Goal: Navigation & Orientation: Find specific page/section

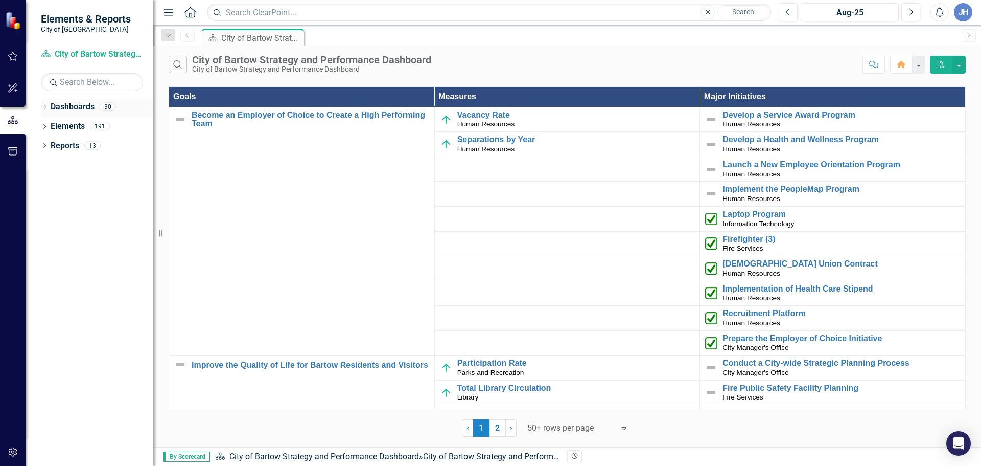
click at [88, 109] on link "Dashboards" at bounding box center [73, 107] width 44 height 12
click at [43, 107] on icon "Dropdown" at bounding box center [44, 108] width 7 height 6
click at [43, 107] on icon "Dropdown" at bounding box center [43, 106] width 6 height 7
click at [45, 127] on icon "Dropdown" at bounding box center [44, 128] width 7 height 6
click at [45, 127] on icon "Dropdown" at bounding box center [43, 125] width 6 height 7
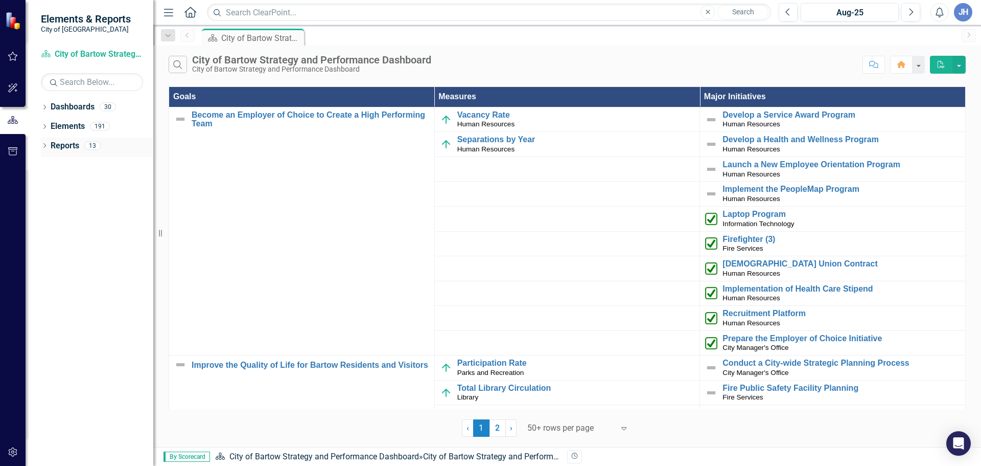
click at [47, 144] on icon "Dropdown" at bounding box center [44, 147] width 7 height 6
click at [46, 144] on icon "Dropdown" at bounding box center [43, 145] width 6 height 7
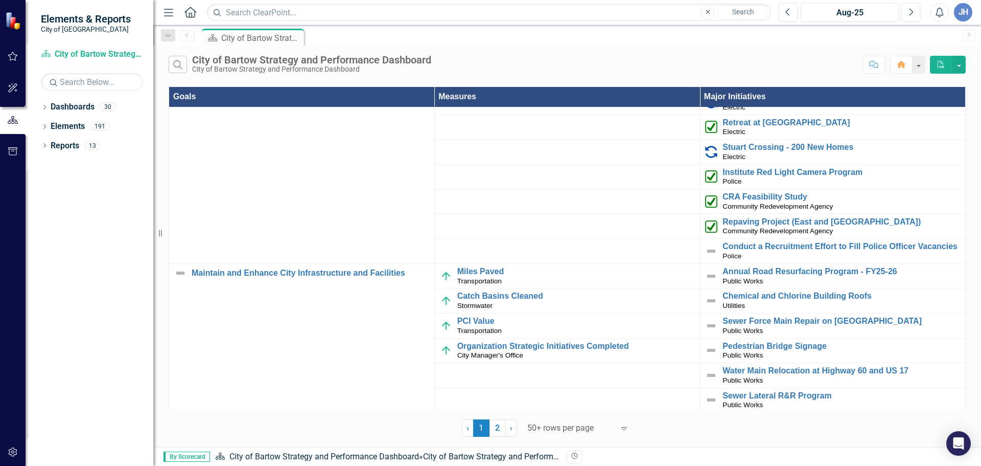
scroll to position [1022, 0]
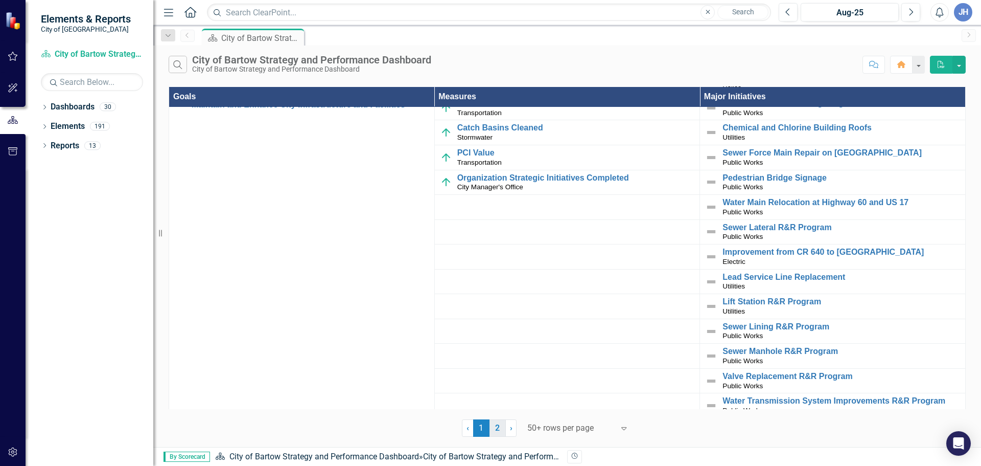
click at [498, 428] on link "2" at bounding box center [498, 427] width 16 height 17
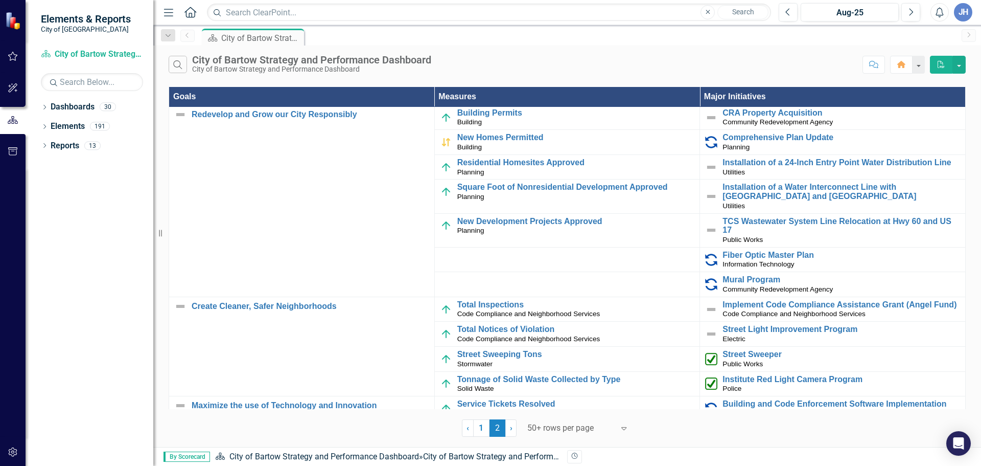
scroll to position [0, 0]
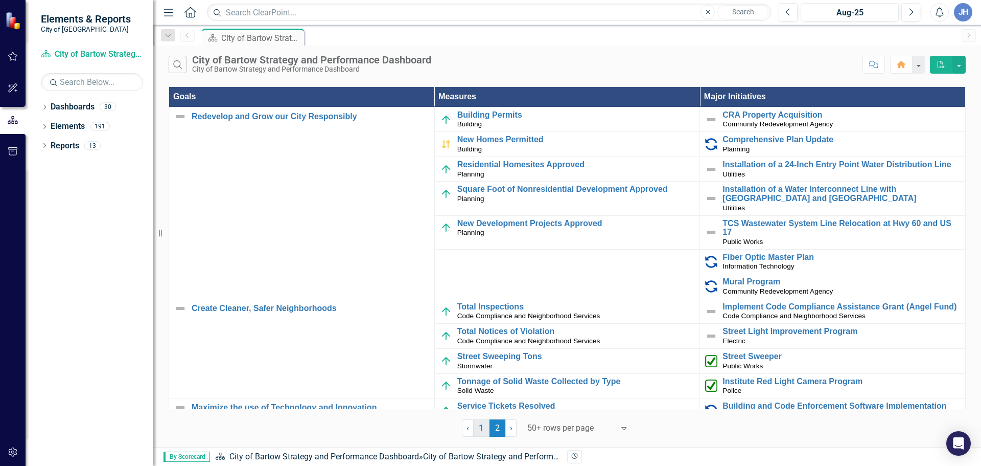
click at [478, 429] on link "1" at bounding box center [481, 427] width 16 height 17
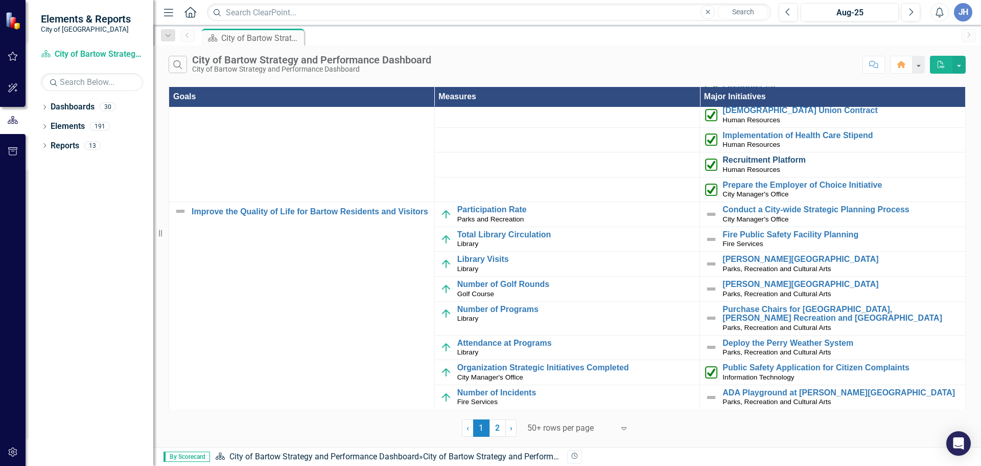
scroll to position [204, 0]
